Goal: Transaction & Acquisition: Purchase product/service

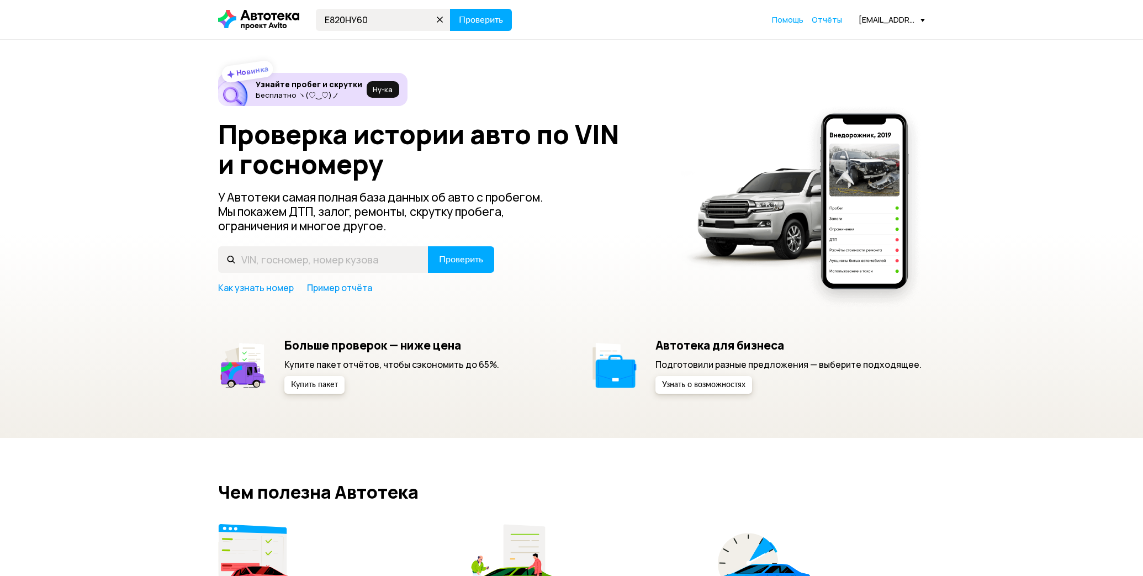
type input "Е820НУ60"
click at [450, 9] on button "Проверить" at bounding box center [481, 20] width 62 height 22
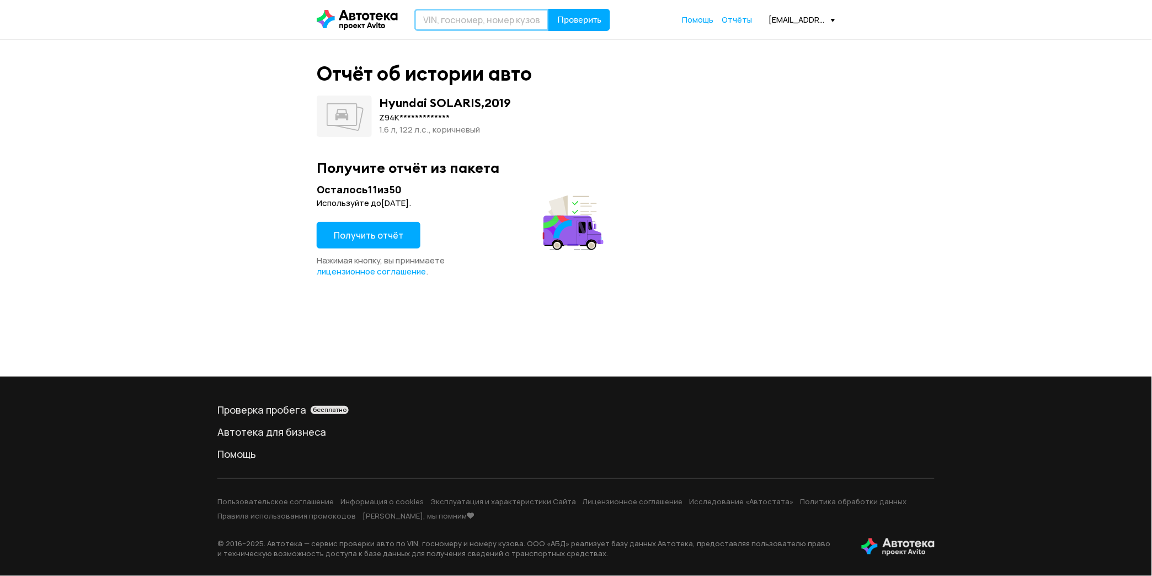
click at [448, 19] on input "text" at bounding box center [482, 20] width 135 height 22
click at [195, 79] on div "**********" at bounding box center [576, 208] width 1152 height 337
click at [368, 233] on span "Получить отчёт" at bounding box center [369, 235] width 70 height 12
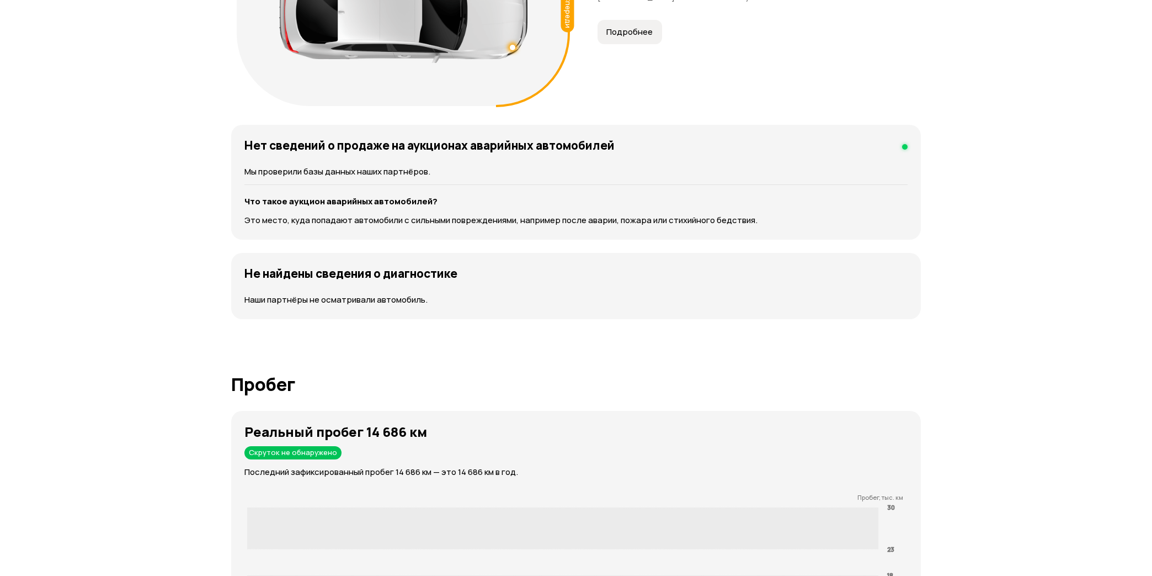
scroll to position [1472, 0]
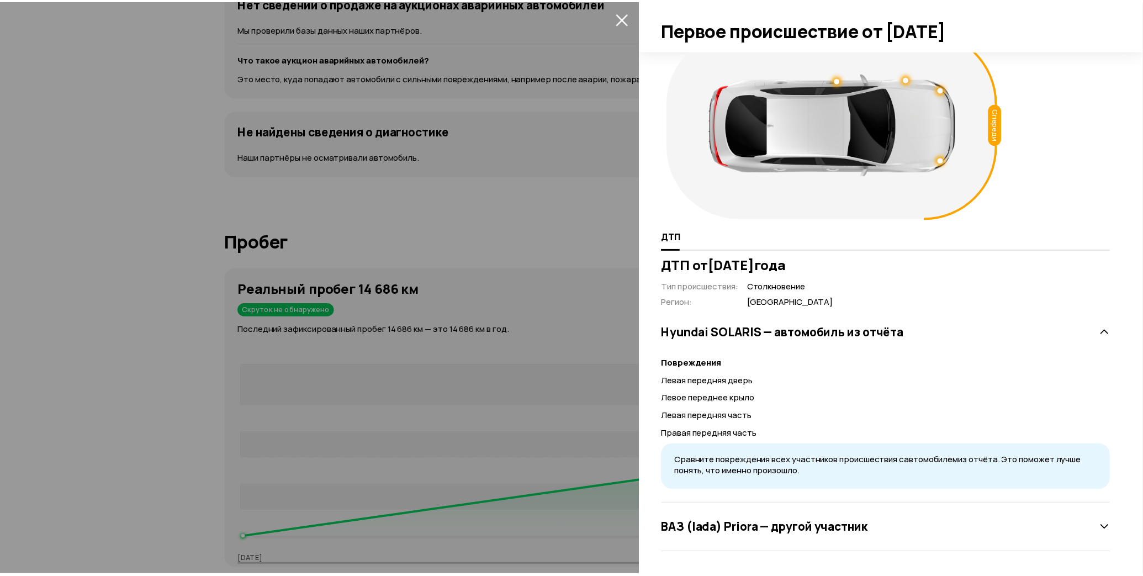
scroll to position [0, 0]
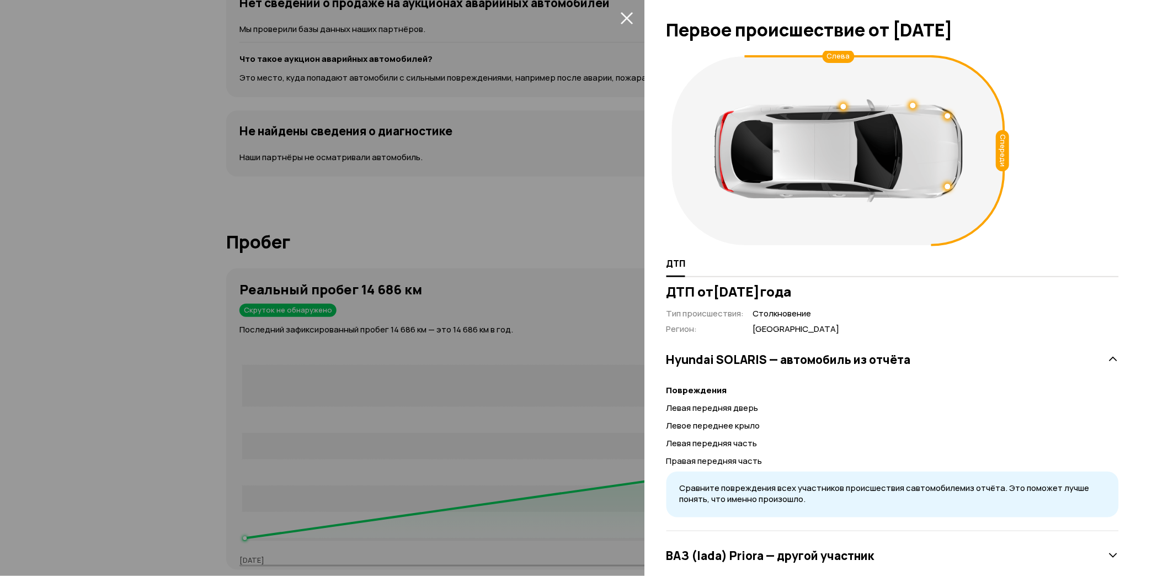
click at [629, 14] on icon "закрыть" at bounding box center [627, 18] width 13 height 13
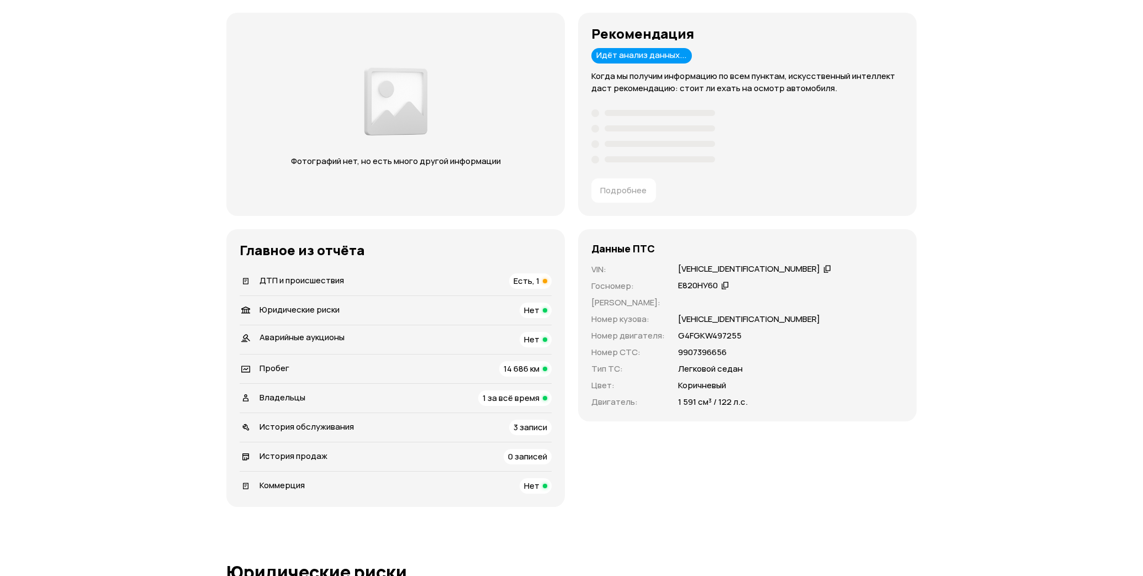
scroll to position [135, 0]
drag, startPoint x: 310, startPoint y: 368, endPoint x: 396, endPoint y: 376, distance: 87.1
click at [676, 275] on div "[VEHICLE_IDENTIFICATION_NUMBER]" at bounding box center [754, 270] width 156 height 12
copy div "[VEHICLE_IDENTIFICATION_NUMBER]"
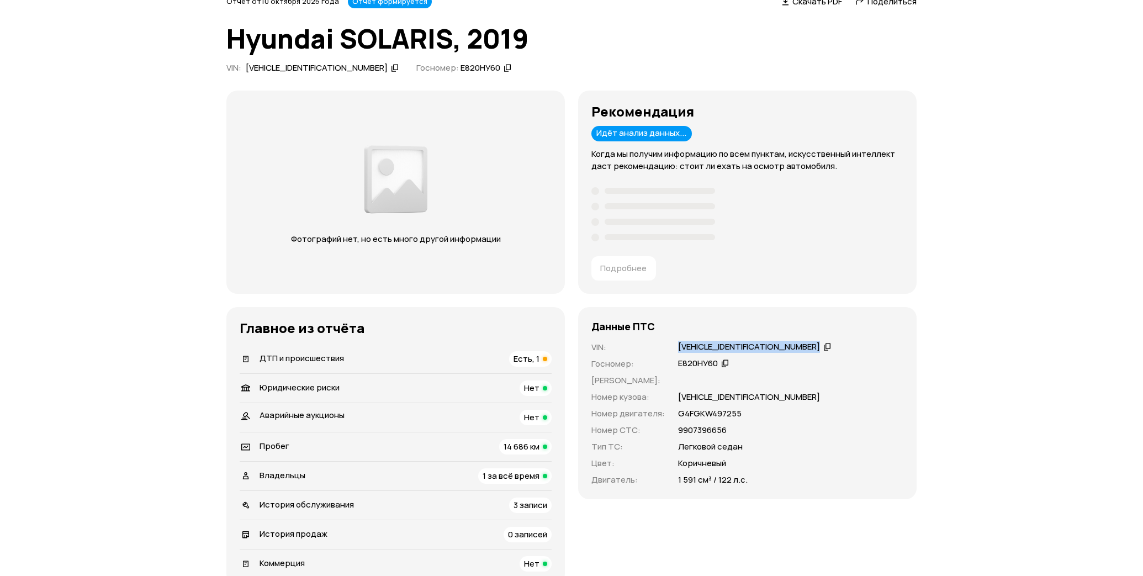
scroll to position [0, 0]
